Goal: Check status: Check status

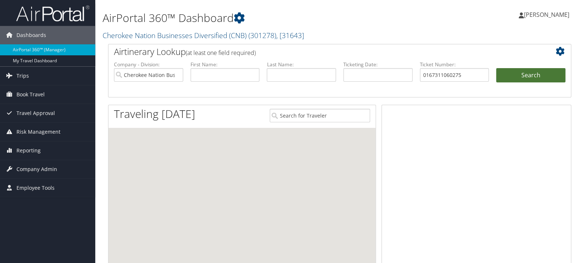
type input "0167311060275"
click at [511, 74] on button "Search" at bounding box center [530, 75] width 69 height 15
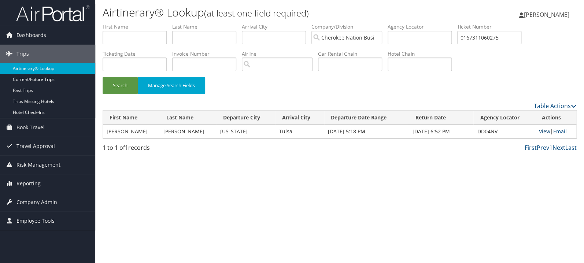
click at [542, 130] on link "View" at bounding box center [544, 131] width 11 height 7
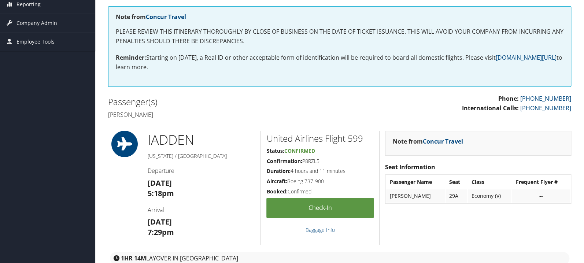
scroll to position [39, 0]
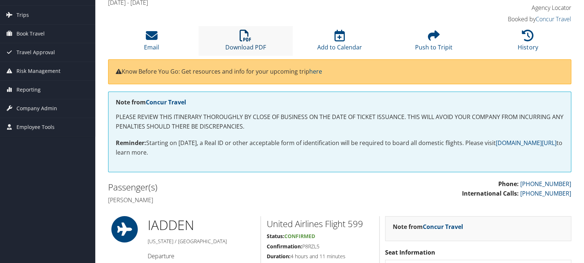
click at [242, 30] on icon at bounding box center [246, 36] width 12 height 12
